Goal: Task Accomplishment & Management: Manage account settings

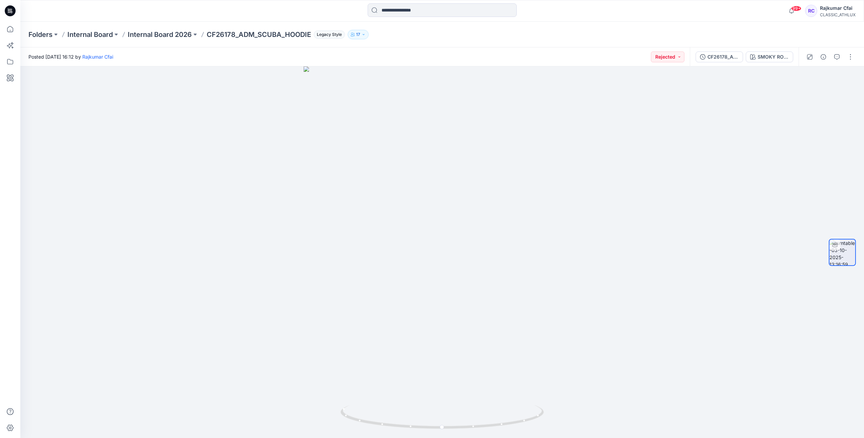
click at [7, 13] on icon at bounding box center [10, 10] width 11 height 11
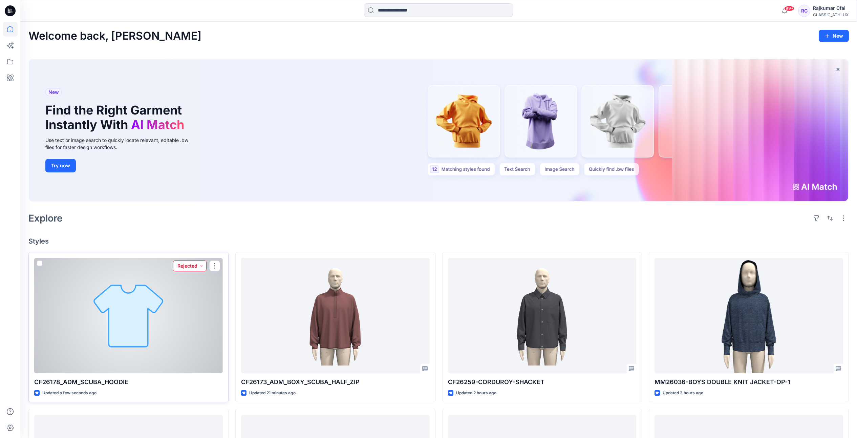
click at [200, 268] on button "Rejected" at bounding box center [190, 265] width 34 height 11
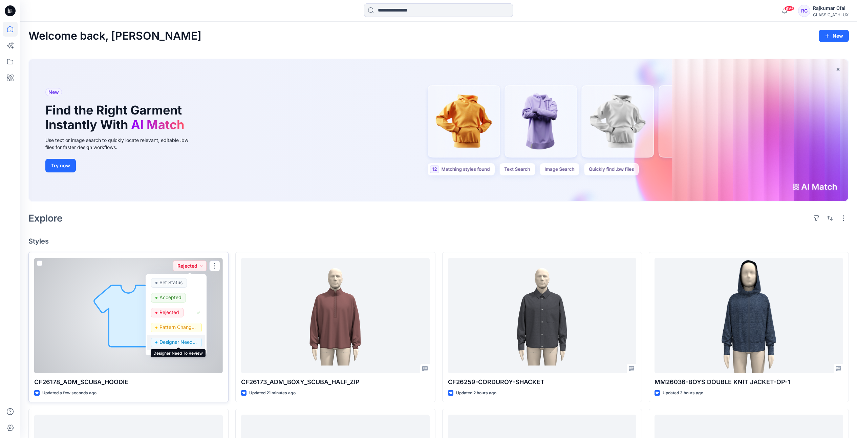
click at [174, 343] on p "Designer Need To Review" at bounding box center [179, 342] width 38 height 9
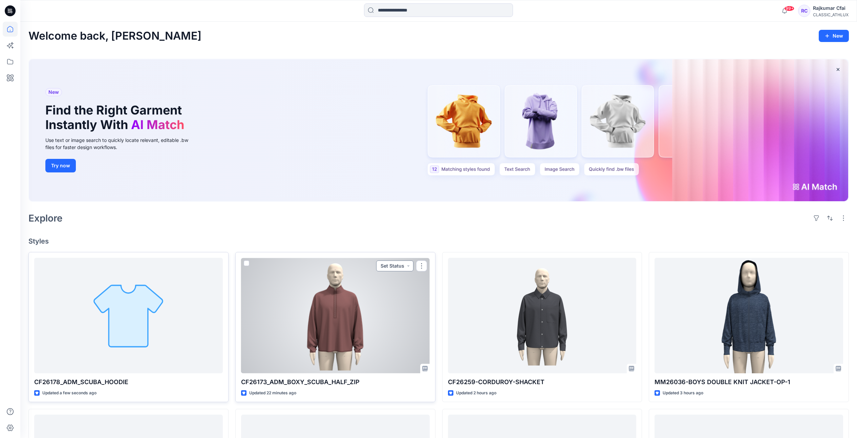
click at [404, 266] on button "Set Status" at bounding box center [394, 265] width 37 height 11
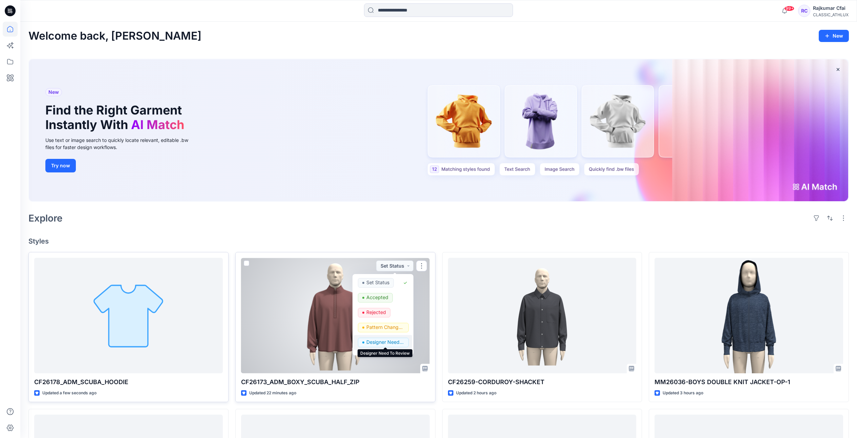
click at [368, 340] on p "Designer Need To Review" at bounding box center [385, 342] width 38 height 9
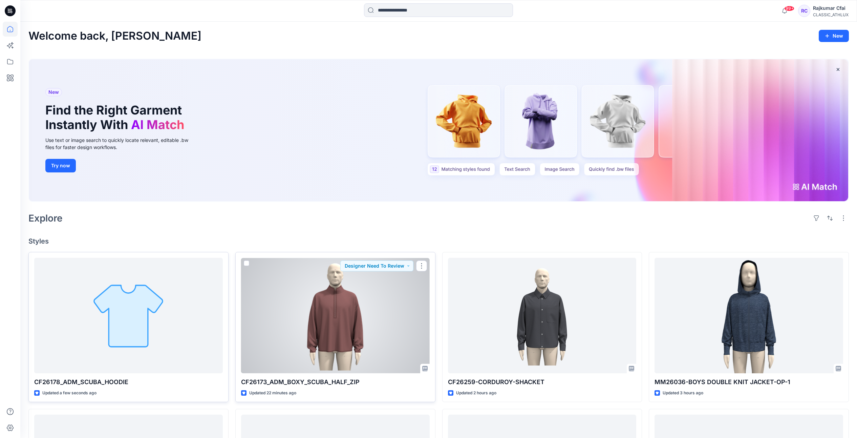
click at [343, 328] on div at bounding box center [335, 315] width 189 height 115
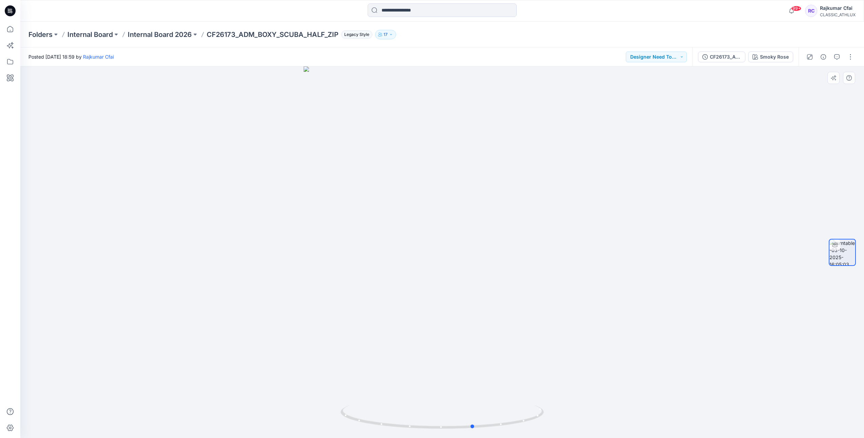
drag, startPoint x: 458, startPoint y: 427, endPoint x: 328, endPoint y: 379, distance: 139.5
click at [293, 407] on div at bounding box center [441, 252] width 843 height 372
drag, startPoint x: 215, startPoint y: 170, endPoint x: 203, endPoint y: 153, distance: 21.3
click at [212, 169] on div at bounding box center [441, 252] width 843 height 372
click at [9, 14] on icon at bounding box center [10, 10] width 11 height 11
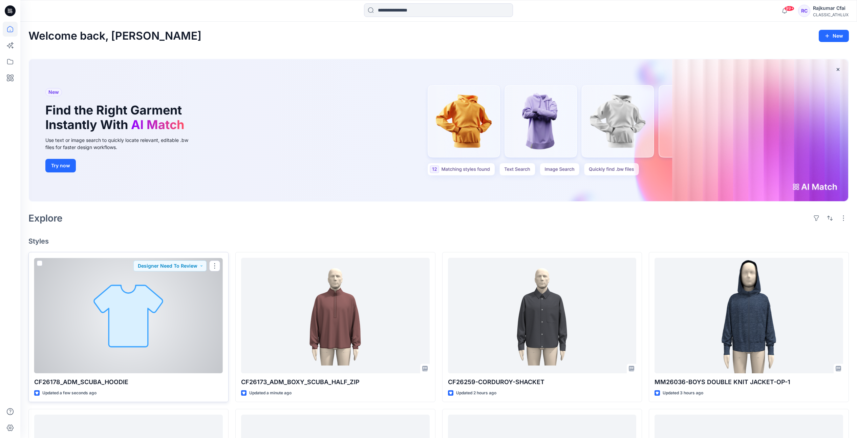
drag, startPoint x: 172, startPoint y: 357, endPoint x: 172, endPoint y: 350, distance: 6.4
click at [172, 356] on div at bounding box center [128, 315] width 189 height 115
